Goal: Task Accomplishment & Management: Complete application form

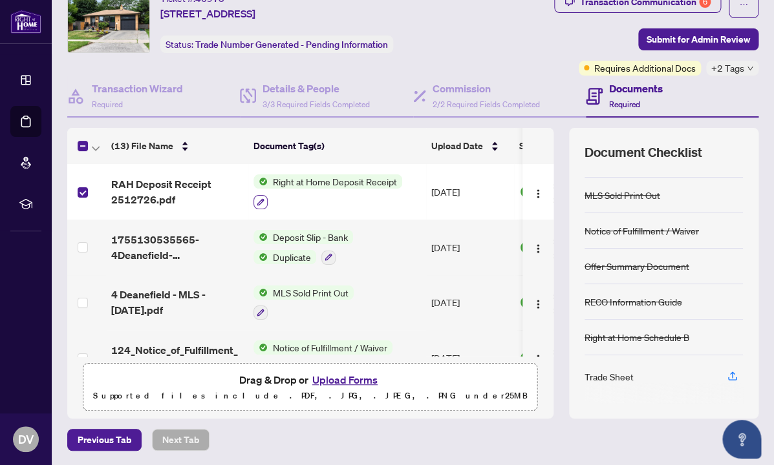
click at [259, 203] on icon "button" at bounding box center [261, 202] width 8 height 8
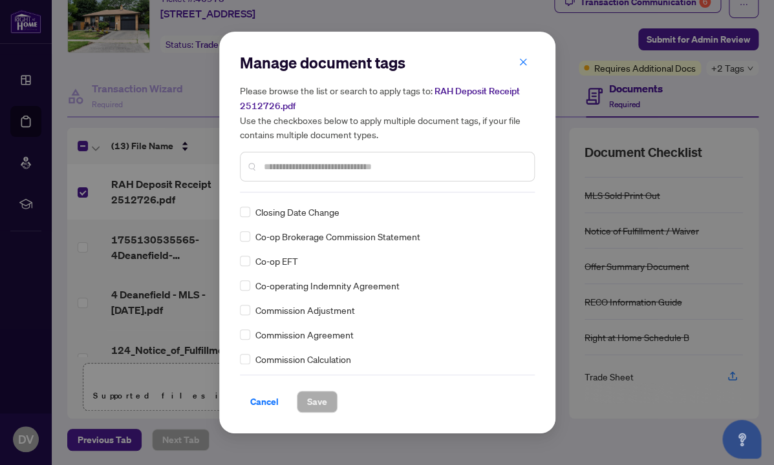
scroll to position [673, 0]
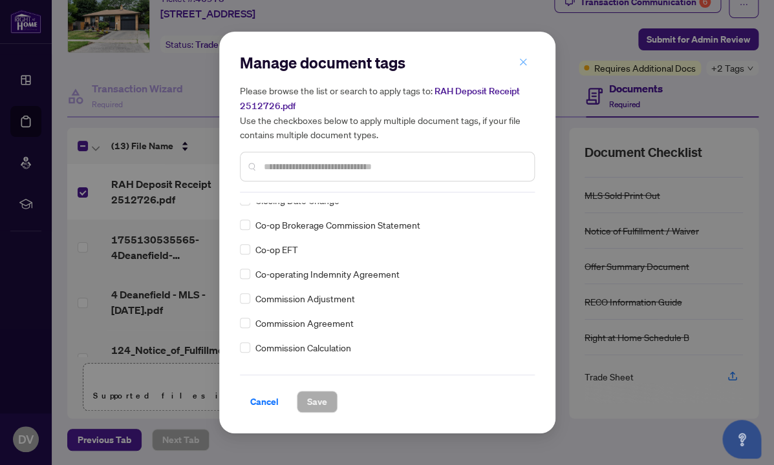
click at [529, 56] on button "button" at bounding box center [523, 62] width 26 height 22
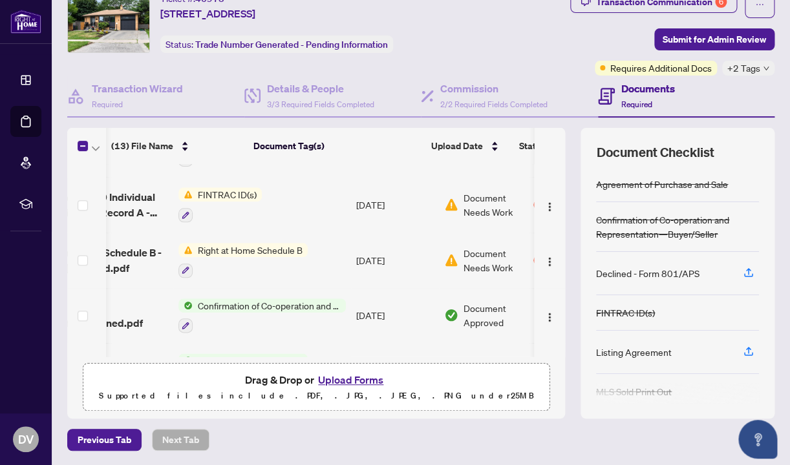
scroll to position [0, 90]
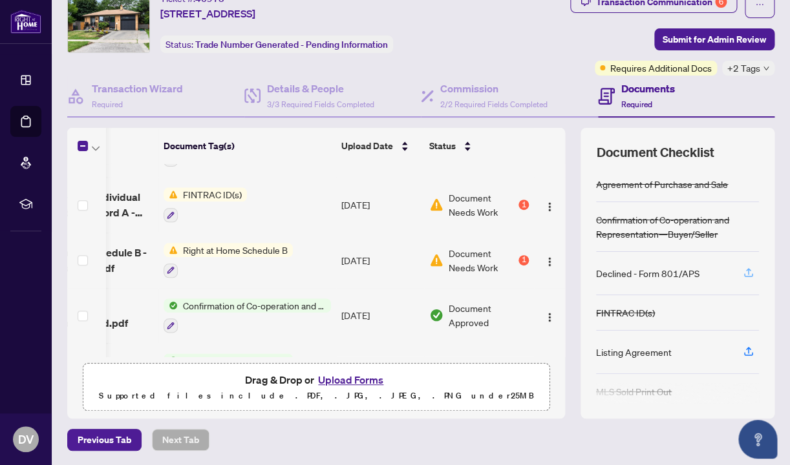
click at [749, 273] on icon "button" at bounding box center [749, 273] width 12 height 12
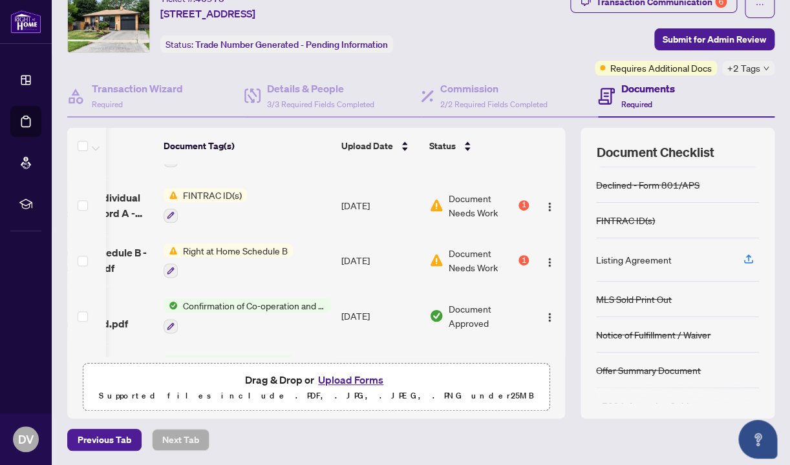
scroll to position [89, 0]
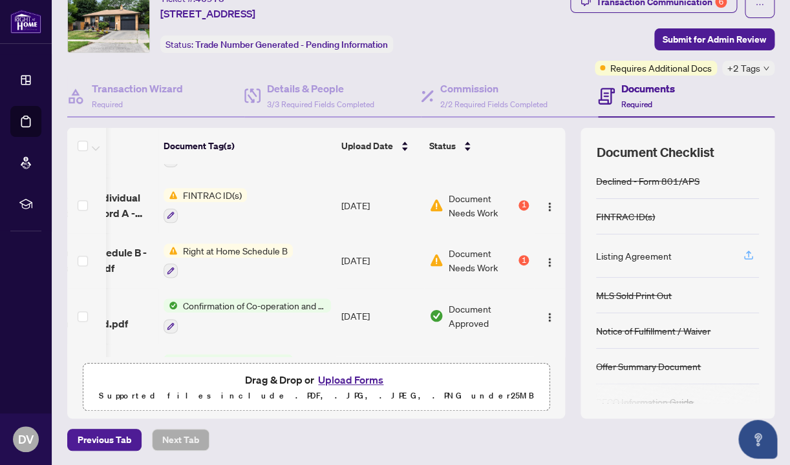
click at [745, 255] on icon "button" at bounding box center [749, 256] width 12 height 12
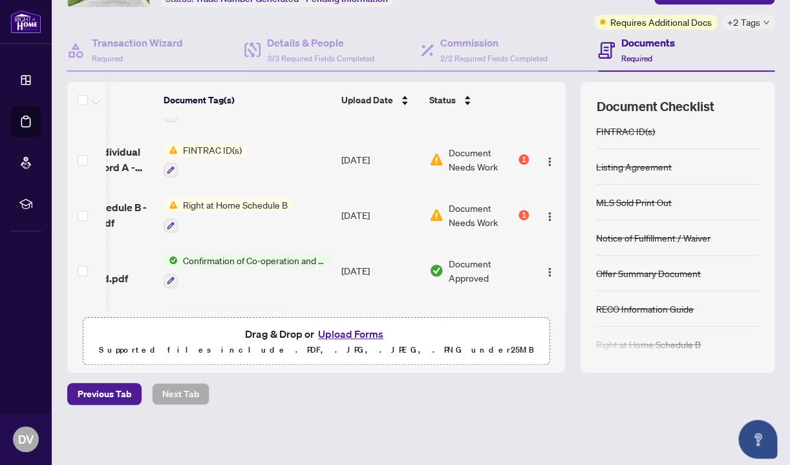
scroll to position [0, 0]
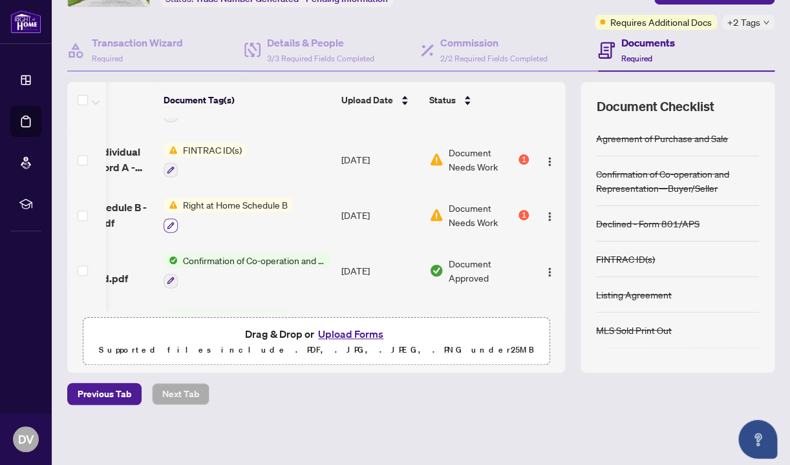
click at [173, 222] on icon "button" at bounding box center [171, 226] width 8 height 8
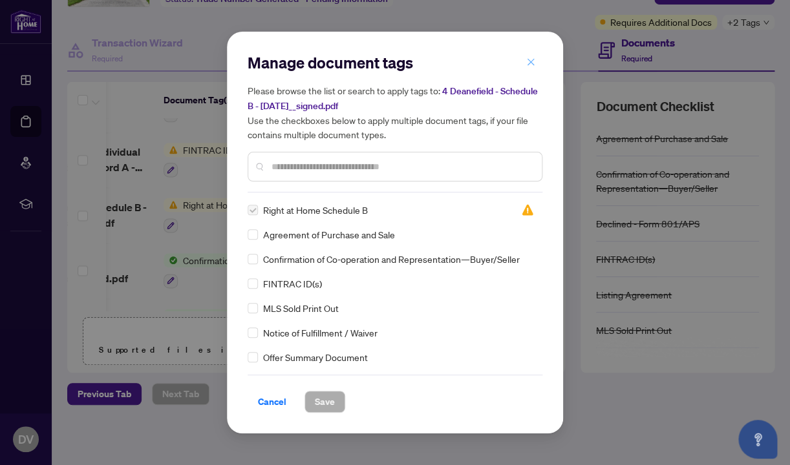
click at [530, 63] on icon "close" at bounding box center [530, 62] width 9 height 9
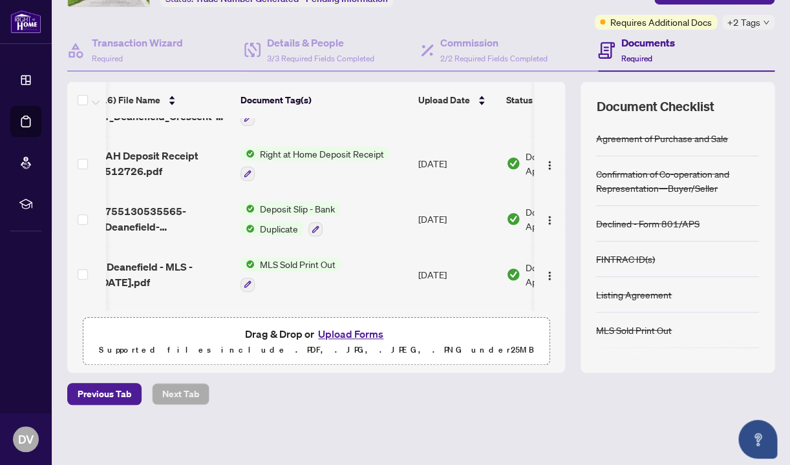
scroll to position [0, 13]
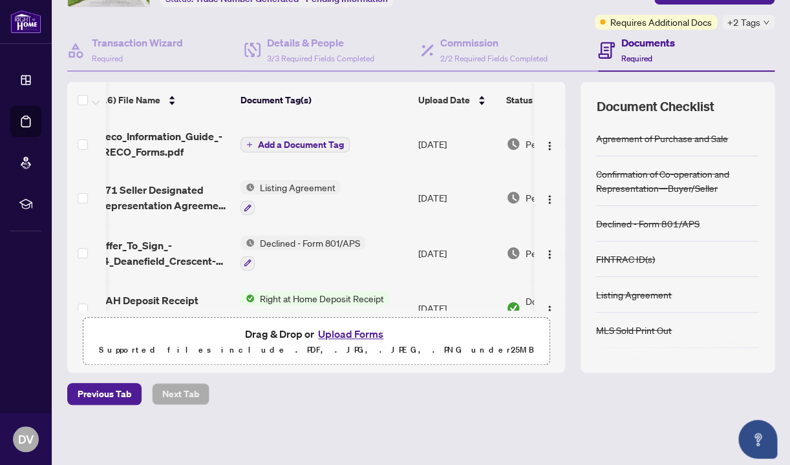
click at [293, 141] on span "Add a Document Tag" at bounding box center [301, 144] width 86 height 9
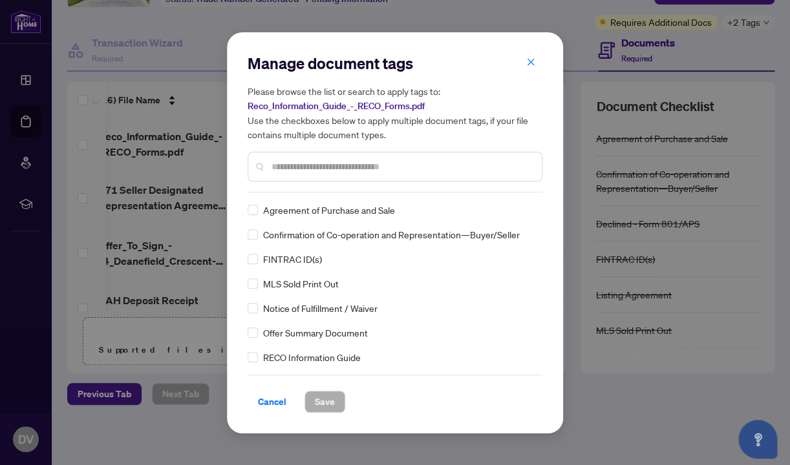
click at [315, 195] on div "Manage document tags Please browse the list or search to apply tags to: Reco_In…" at bounding box center [395, 233] width 295 height 360
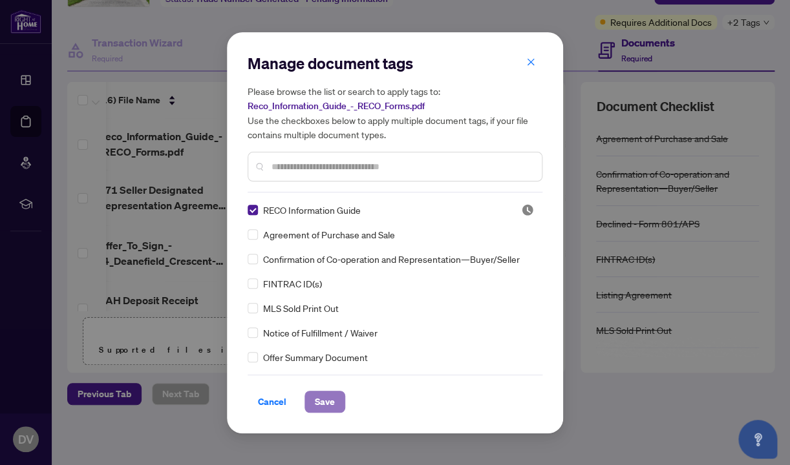
click at [325, 405] on span "Save" at bounding box center [325, 402] width 20 height 21
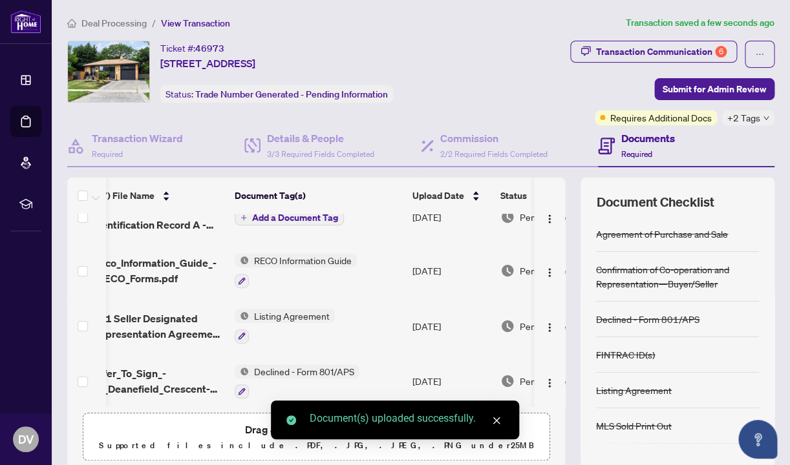
scroll to position [0, 19]
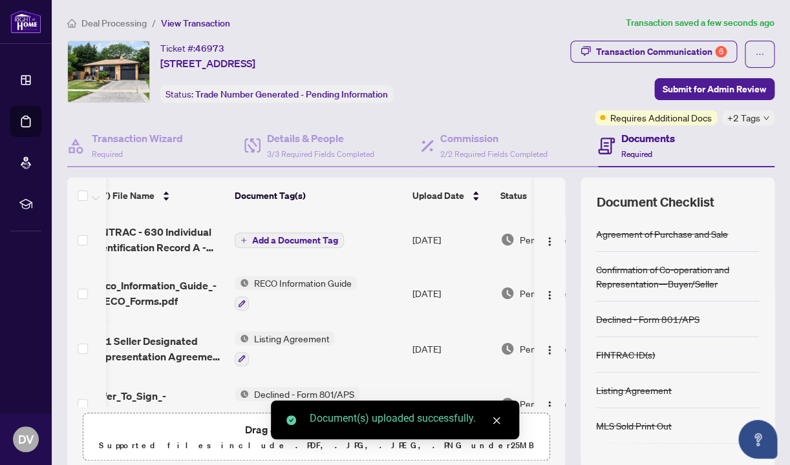
click at [301, 238] on span "Add a Document Tag" at bounding box center [295, 240] width 86 height 9
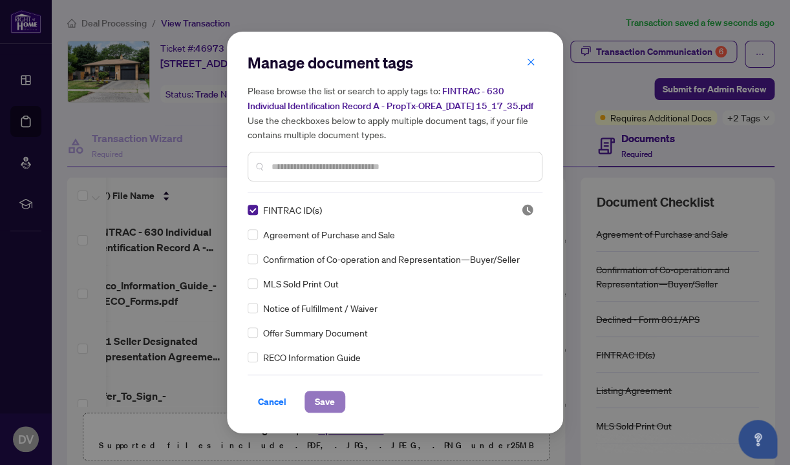
click at [328, 412] on span "Save" at bounding box center [325, 402] width 20 height 21
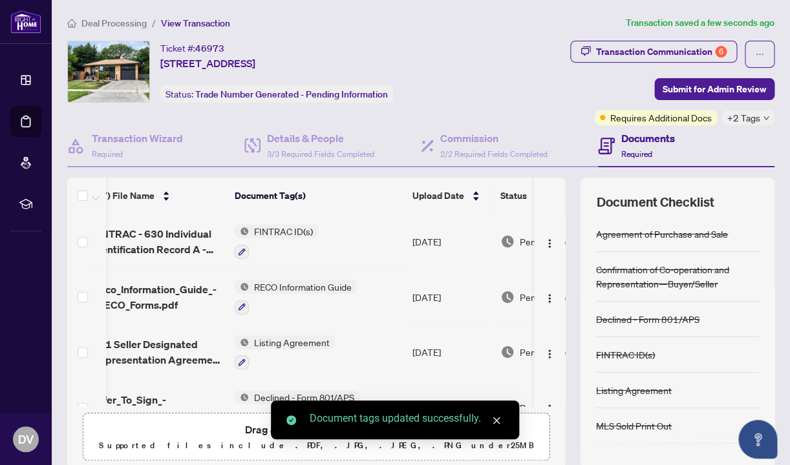
click at [498, 417] on icon "close" at bounding box center [496, 420] width 9 height 9
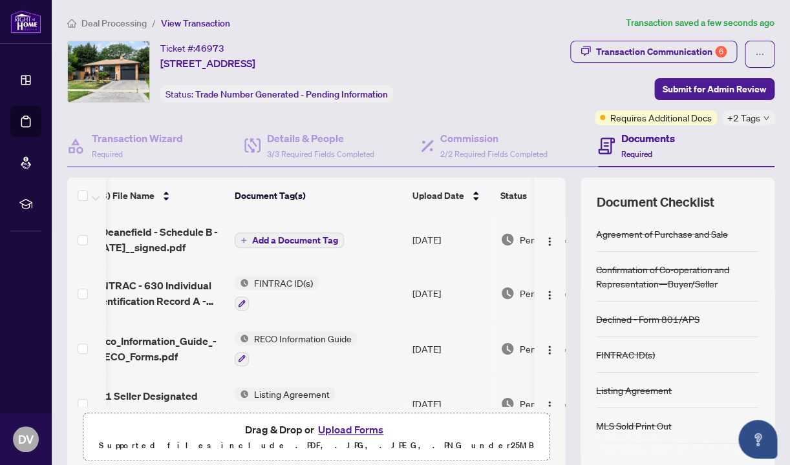
click at [310, 242] on span "Add a Document Tag" at bounding box center [295, 240] width 86 height 9
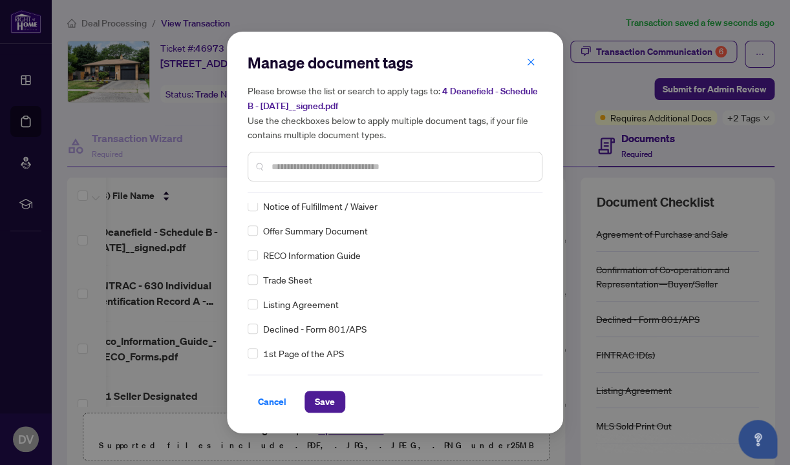
scroll to position [0, 0]
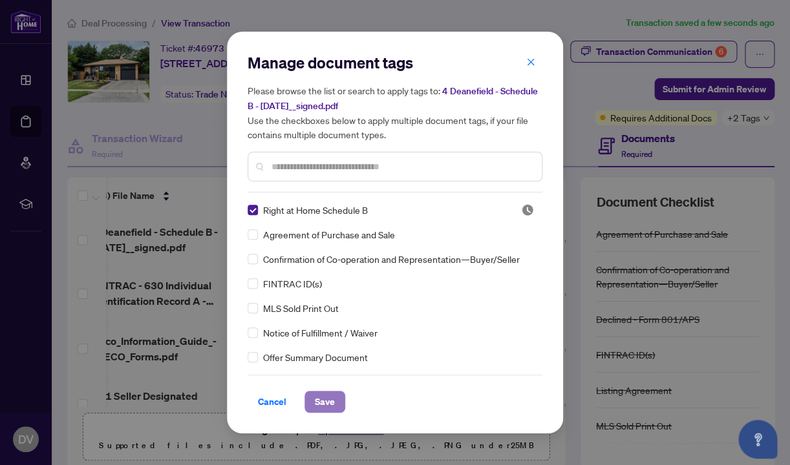
click at [323, 403] on span "Save" at bounding box center [325, 402] width 20 height 21
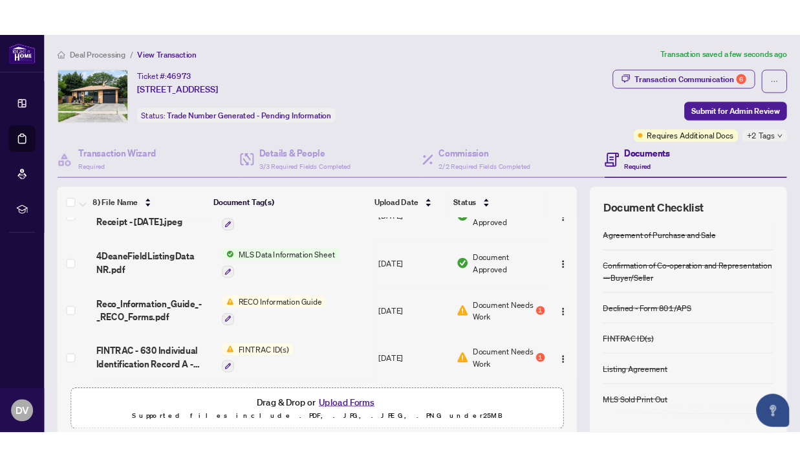
scroll to position [584, 0]
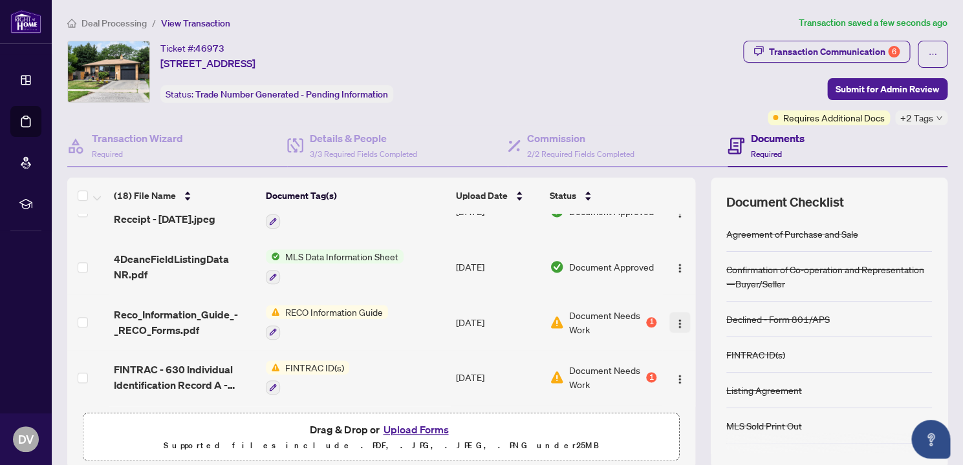
click at [682, 319] on img "button" at bounding box center [679, 324] width 10 height 10
click at [549, 223] on td "Document Approved" at bounding box center [603, 212] width 118 height 56
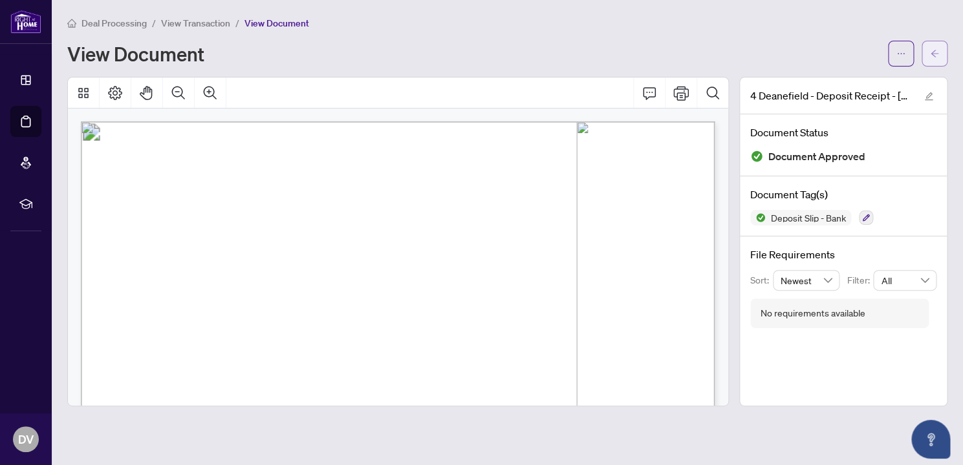
click at [773, 54] on button "button" at bounding box center [934, 54] width 26 height 26
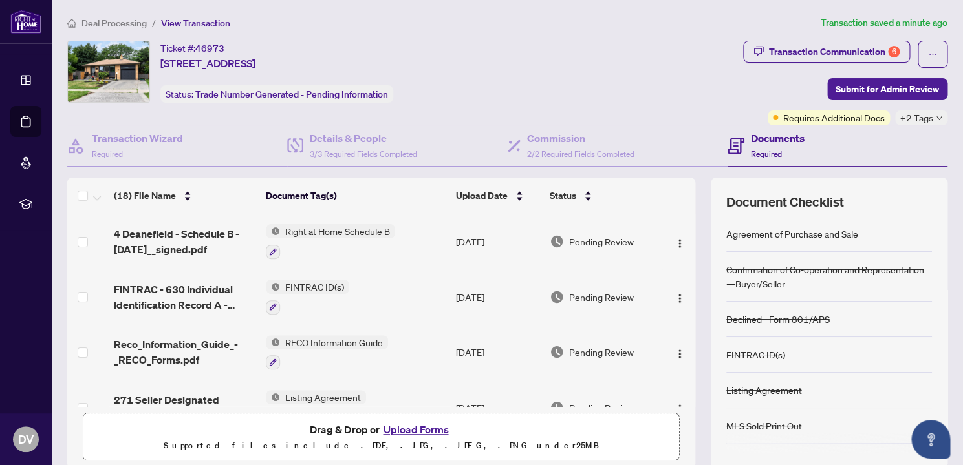
click at [773, 144] on h4 "Documents" at bounding box center [778, 139] width 54 height 16
click at [773, 88] on span "Submit for Admin Review" at bounding box center [886, 89] width 103 height 21
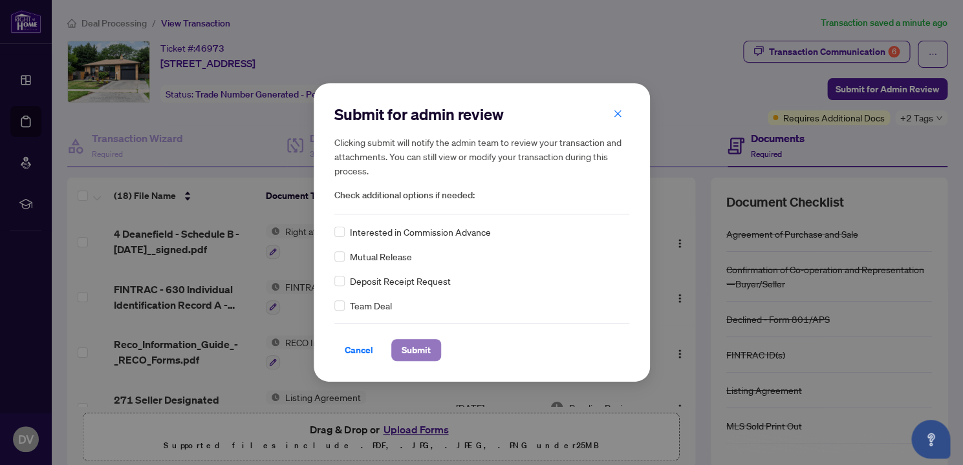
click at [404, 351] on span "Submit" at bounding box center [415, 350] width 29 height 21
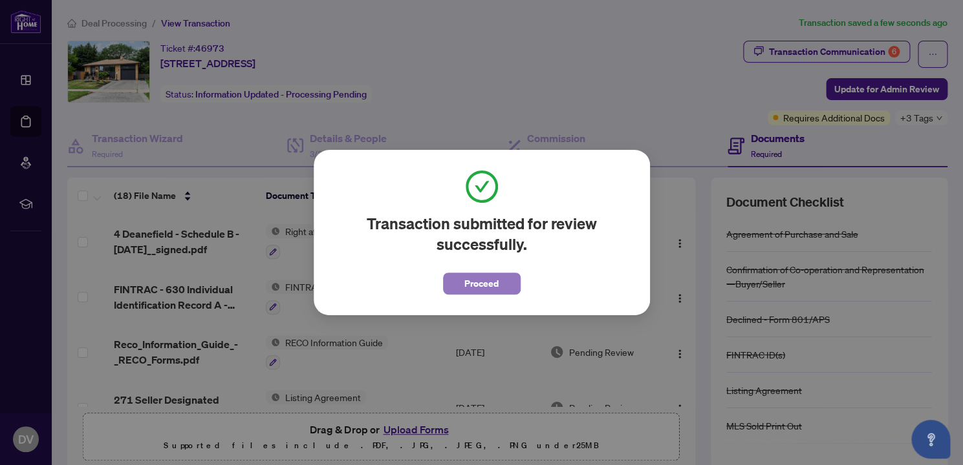
click at [489, 284] on span "Proceed" at bounding box center [481, 283] width 34 height 21
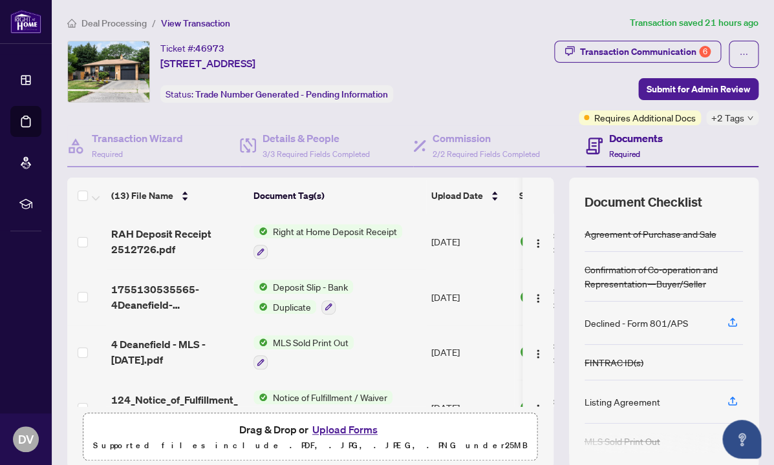
scroll to position [356, 0]
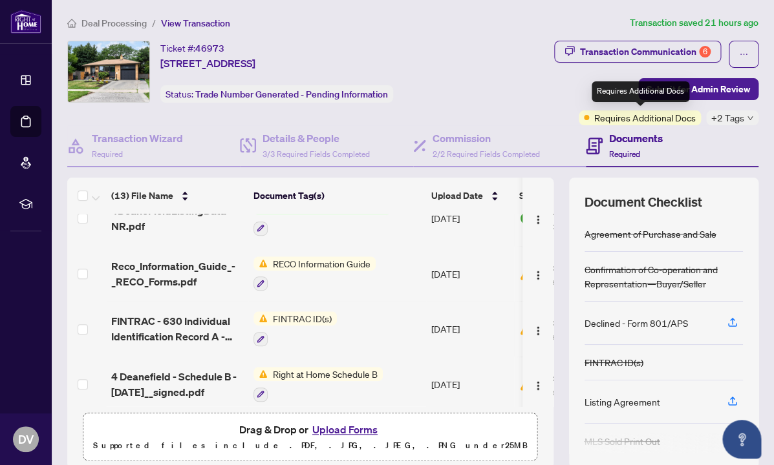
click at [643, 117] on span "Requires Additional Docs" at bounding box center [644, 118] width 101 height 14
click at [740, 118] on span "+2 Tags" at bounding box center [727, 118] width 33 height 15
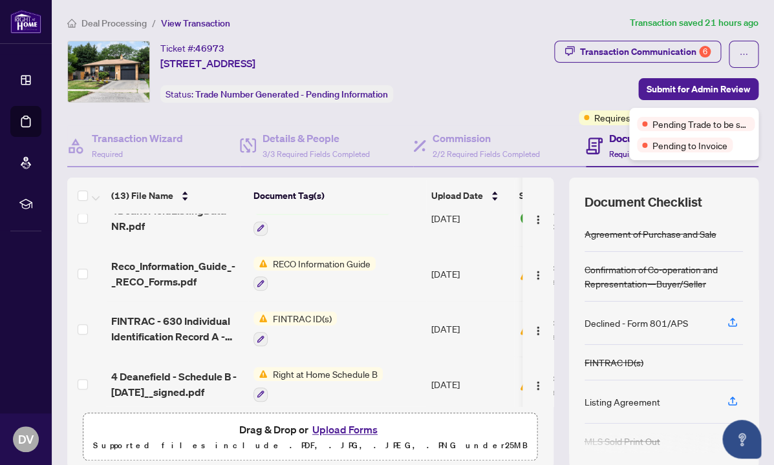
click at [685, 151] on span "Pending to Invoice" at bounding box center [689, 145] width 75 height 14
click at [641, 126] on div "Pending Trade to be sent" at bounding box center [696, 124] width 118 height 14
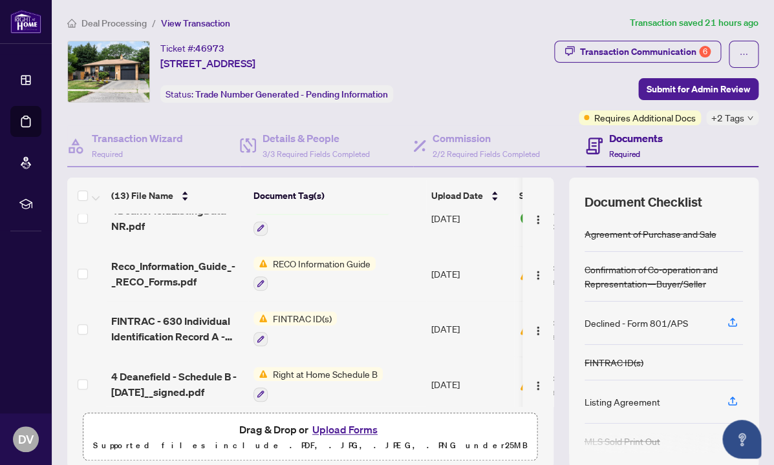
click at [608, 141] on div "Documents Required" at bounding box center [624, 146] width 77 height 30
click at [622, 140] on h4 "Documents" at bounding box center [636, 139] width 54 height 16
click at [621, 156] on span "Required" at bounding box center [624, 154] width 31 height 10
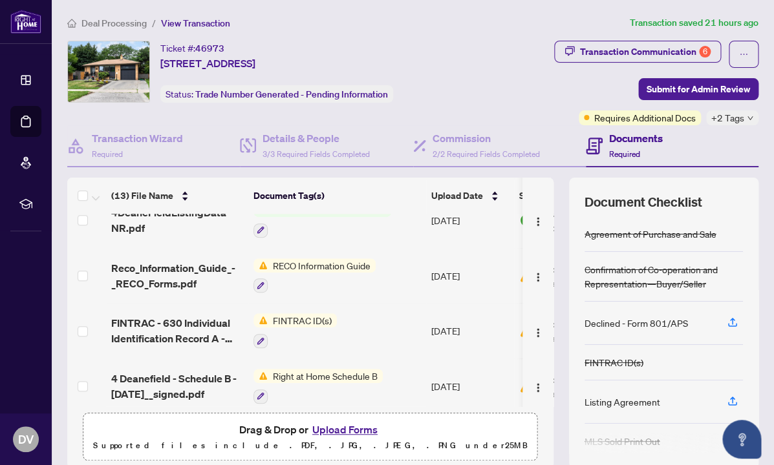
scroll to position [352, 0]
click at [259, 284] on icon "button" at bounding box center [261, 287] width 8 height 8
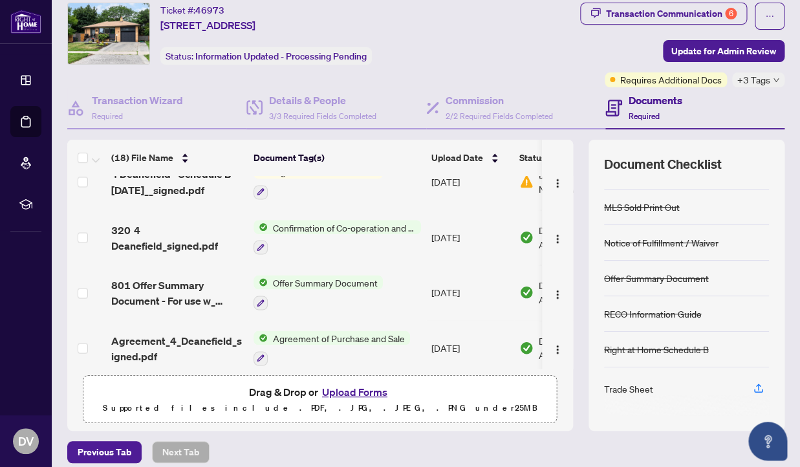
scroll to position [50, 0]
